Goal: Transaction & Acquisition: Download file/media

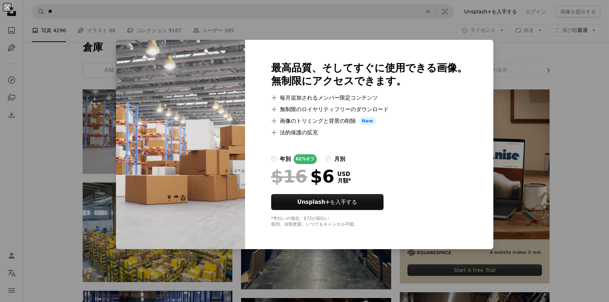
click at [48, 196] on div "An X shape 最高品質、そしてすぐに使用できる画像。 無制限にアクセスできます。 A plus sign 毎月追加されるメンバー限定コンテンツ A p…" at bounding box center [304, 151] width 609 height 302
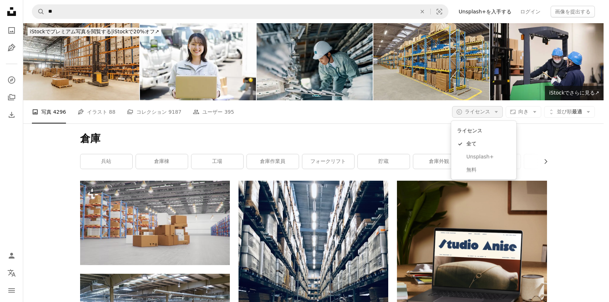
click at [497, 115] on icon "Arrow down" at bounding box center [496, 112] width 7 height 7
click at [480, 166] on span "無料" at bounding box center [489, 169] width 44 height 7
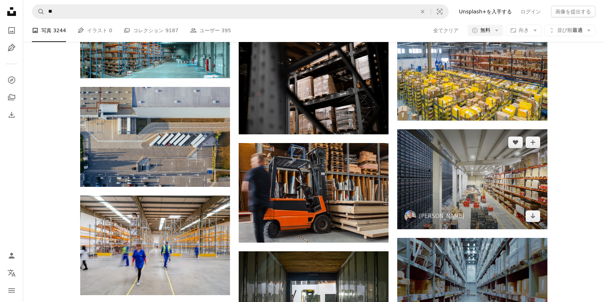
scroll to position [364, 0]
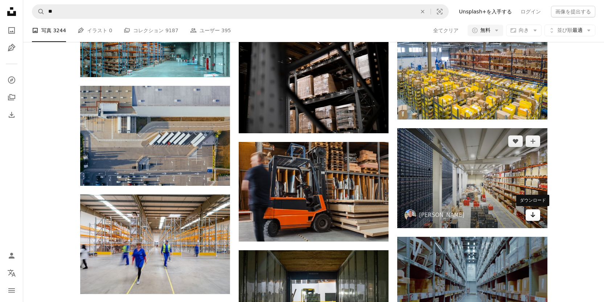
click at [531, 213] on icon "Arrow pointing down" at bounding box center [533, 215] width 6 height 9
